Goal: Information Seeking & Learning: Learn about a topic

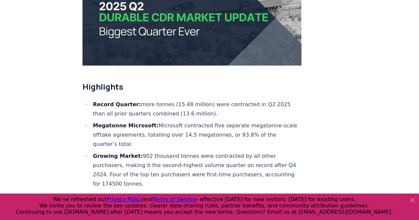
scroll to position [184, 0]
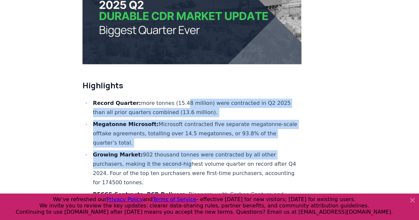
drag, startPoint x: 179, startPoint y: 84, endPoint x: 180, endPoint y: 145, distance: 61.7
click at [180, 145] on ul "Record Quarter: more tonnes (15.48 million) were contracted in Q2 2025 than all…" at bounding box center [192, 188] width 219 height 178
click at [180, 150] on li "Growing Market: 902 thousand tonnes were contracted by all other purchasers, ma…" at bounding box center [196, 168] width 211 height 37
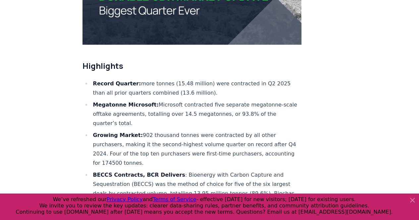
scroll to position [244, 0]
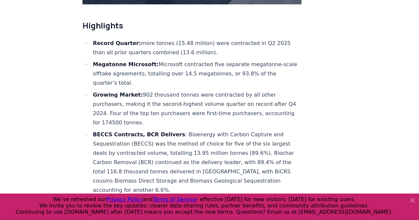
drag, startPoint x: 162, startPoint y: 60, endPoint x: 160, endPoint y: 124, distance: 63.7
click at [160, 124] on ul "Record Quarter: more tonnes (15.48 million) were contracted in Q2 2025 than all…" at bounding box center [192, 128] width 219 height 178
click at [160, 130] on li "BECCS Contracts, BCR Delivers : Bioenergy with Carbon Capture and Sequestration…" at bounding box center [196, 162] width 211 height 65
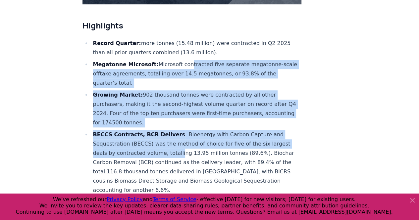
drag, startPoint x: 183, startPoint y: 46, endPoint x: 177, endPoint y: 132, distance: 85.7
click at [177, 132] on ul "Record Quarter: more tonnes (15.48 million) were contracted in Q2 2025 than all…" at bounding box center [192, 128] width 219 height 178
click at [177, 132] on li "BECCS Contracts, BCR Delivers : Bioenergy with Carbon Capture and Sequestration…" at bounding box center [196, 162] width 211 height 65
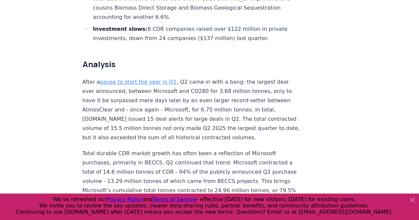
scroll to position [419, 0]
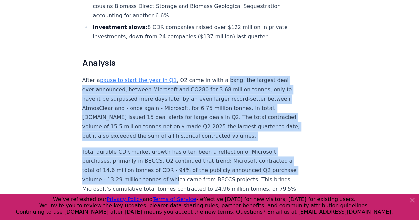
drag, startPoint x: 216, startPoint y: 59, endPoint x: 193, endPoint y: 161, distance: 105.3
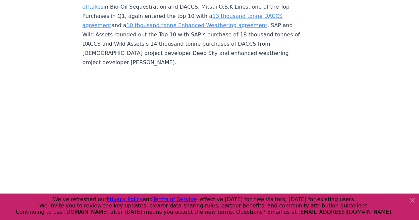
scroll to position [1965, 0]
